Goal: Find specific page/section: Find specific page/section

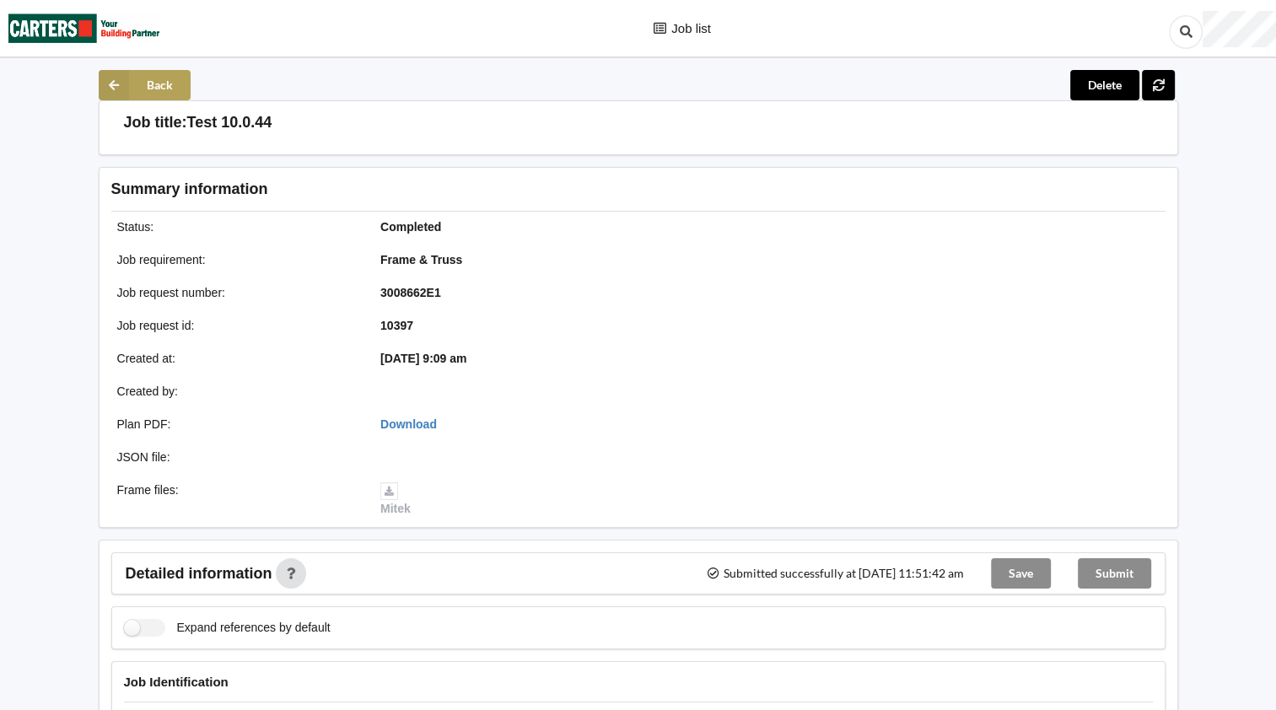
click at [128, 79] on button "Back" at bounding box center [145, 85] width 92 height 30
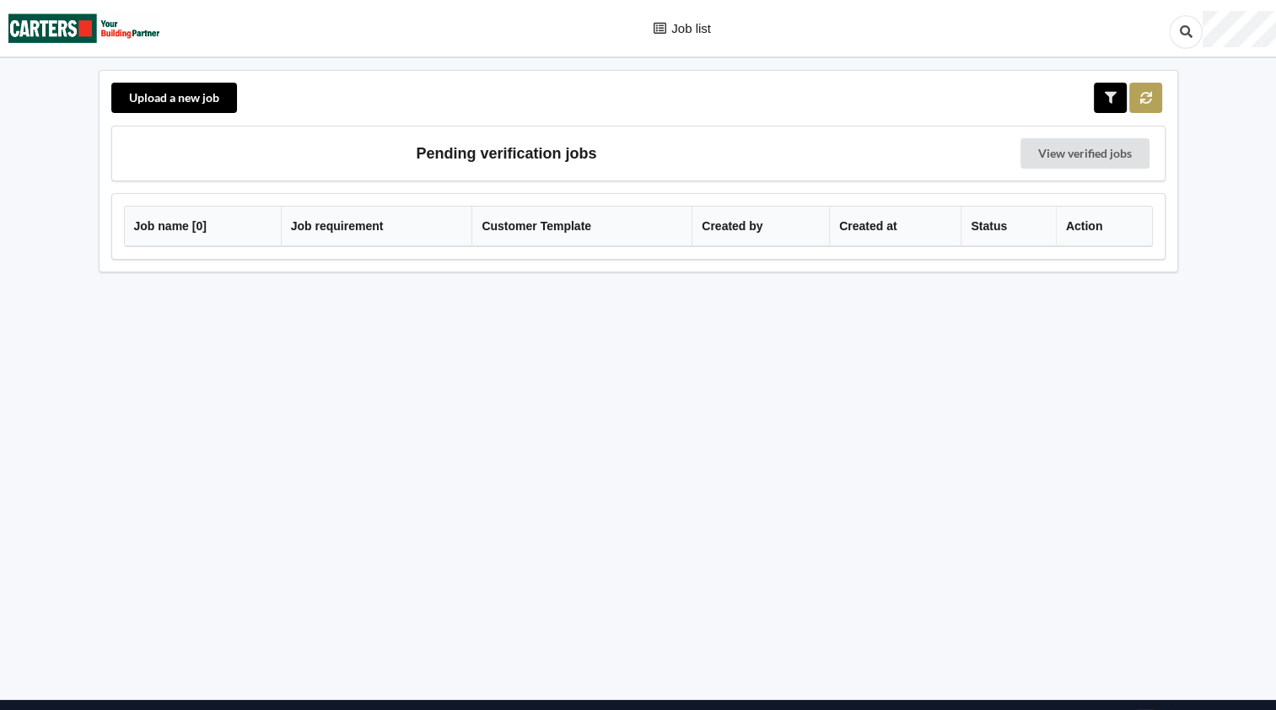
drag, startPoint x: 1178, startPoint y: 88, endPoint x: 1151, endPoint y: 93, distance: 28.3
click at [1151, 93] on div "Upload a new job Pending verification jobs View verified jobs Job name [ 0 ] Jo…" at bounding box center [637, 383] width 1119 height 626
click at [1148, 93] on icon at bounding box center [1146, 97] width 14 height 10
